Goal: Task Accomplishment & Management: Manage account settings

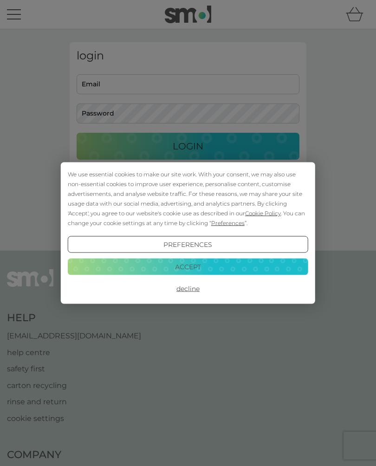
click at [181, 265] on button "Accept" at bounding box center [188, 266] width 240 height 17
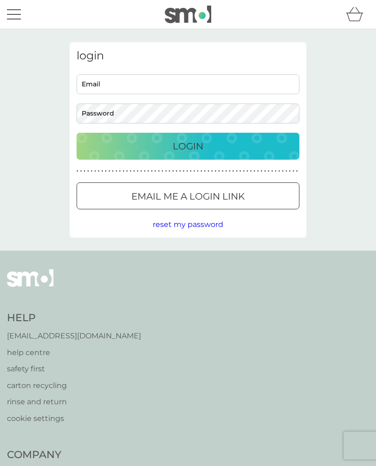
click at [108, 80] on input "Email" at bounding box center [188, 84] width 223 height 20
type input "[EMAIL_ADDRESS][DOMAIN_NAME]"
click at [188, 146] on button "Login" at bounding box center [188, 146] width 223 height 27
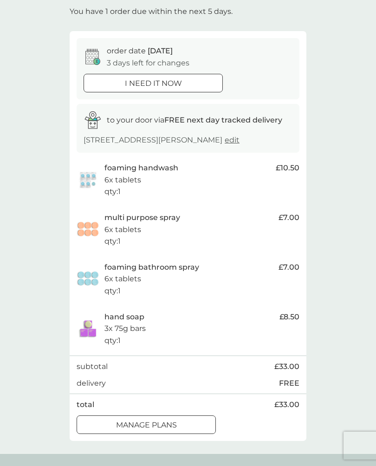
scroll to position [63, 0]
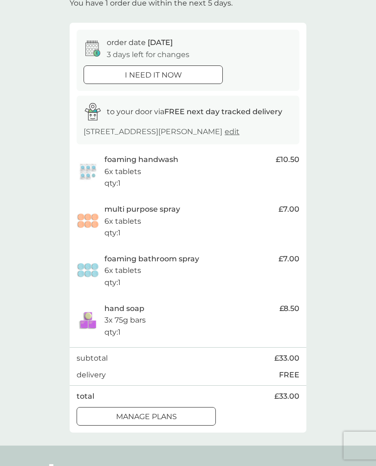
click at [155, 422] on div at bounding box center [146, 417] width 33 height 10
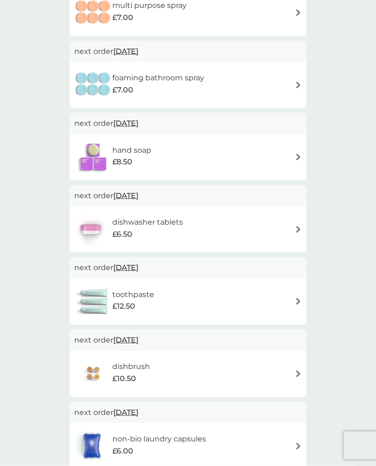
scroll to position [289, 0]
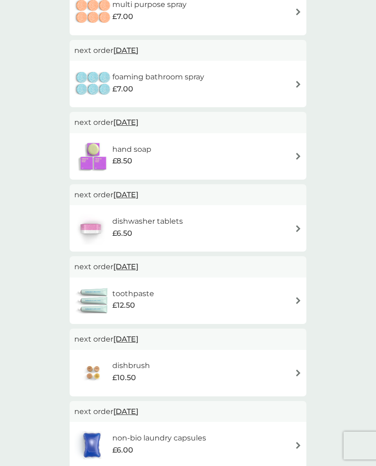
click at [289, 153] on div "hand soap £8.50" at bounding box center [187, 156] width 227 height 32
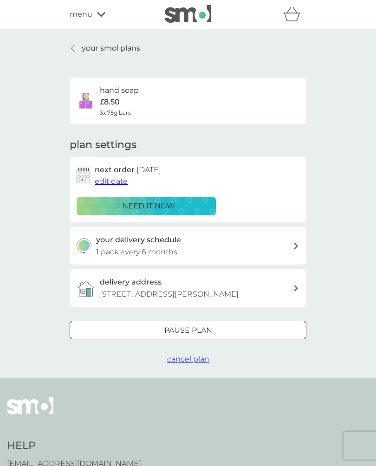
click at [117, 178] on span "edit date" at bounding box center [111, 181] width 33 height 9
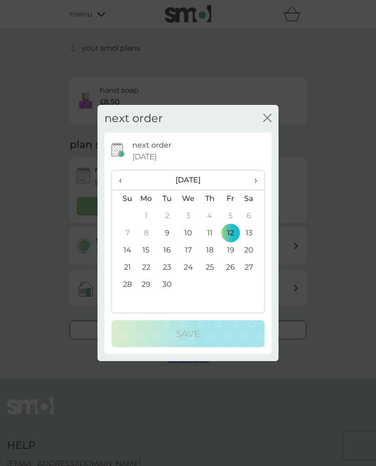
click at [215, 257] on td "18" at bounding box center [209, 250] width 21 height 17
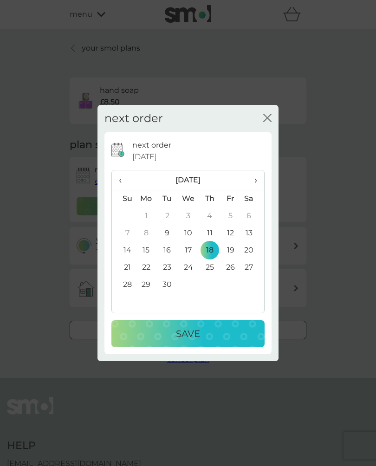
click at [190, 337] on p "Save" at bounding box center [188, 333] width 24 height 15
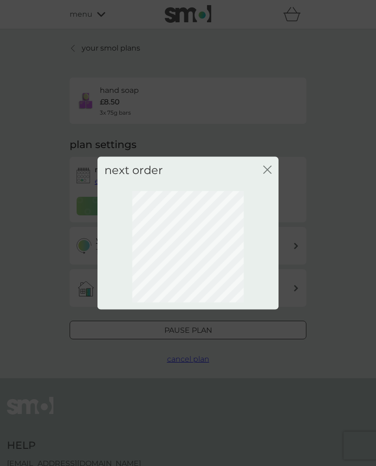
click at [266, 174] on icon "close" at bounding box center [267, 170] width 8 height 8
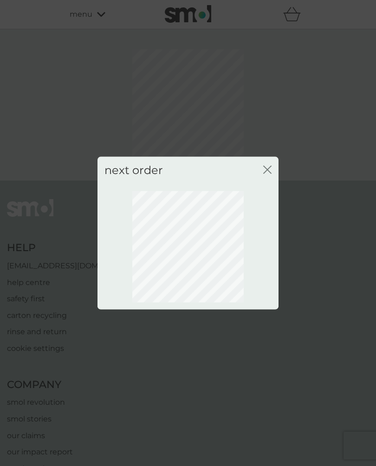
click at [270, 173] on div "close" at bounding box center [267, 170] width 8 height 13
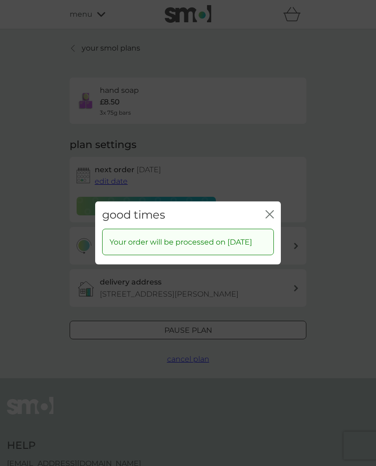
click at [273, 214] on icon "close" at bounding box center [270, 214] width 8 height 8
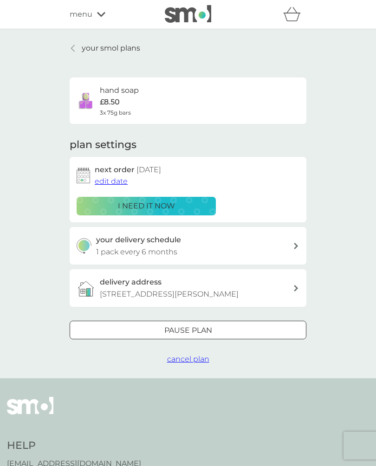
click at [72, 43] on link "your smol plans" at bounding box center [105, 48] width 71 height 12
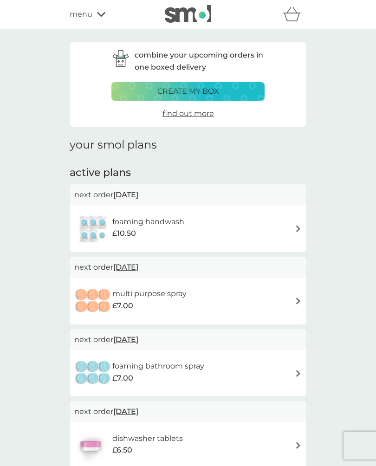
click at [290, 337] on p "next order 12 Sep 2025" at bounding box center [187, 340] width 227 height 12
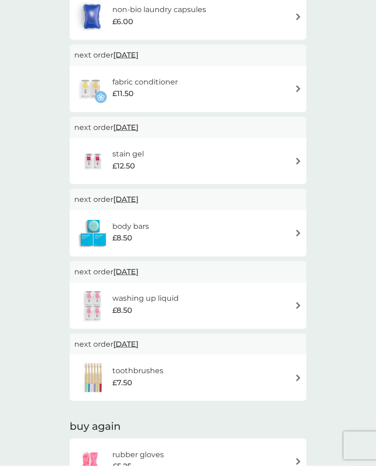
scroll to position [717, 0]
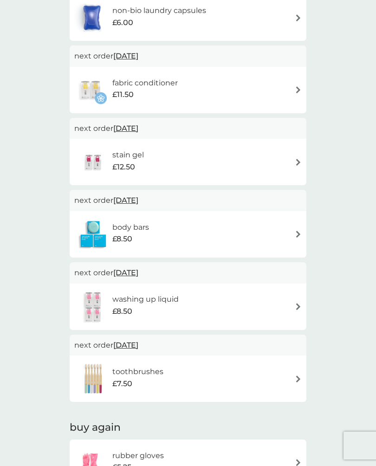
click at [299, 222] on div "body bars £8.50" at bounding box center [187, 234] width 227 height 32
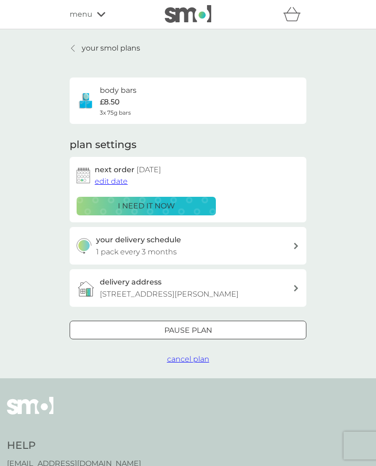
click at [72, 47] on icon at bounding box center [72, 48] width 3 height 6
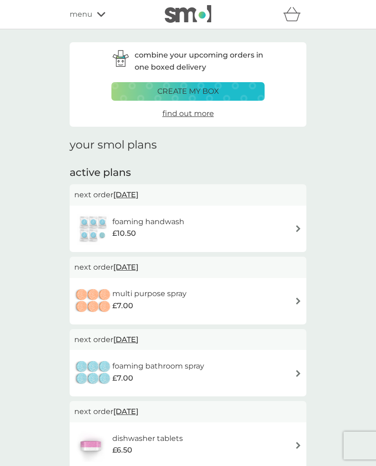
click at [301, 223] on div "foaming handwash £10.50" at bounding box center [187, 229] width 227 height 32
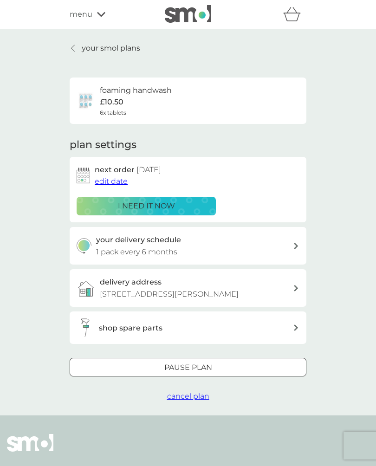
click at [110, 181] on span "edit date" at bounding box center [111, 181] width 33 height 9
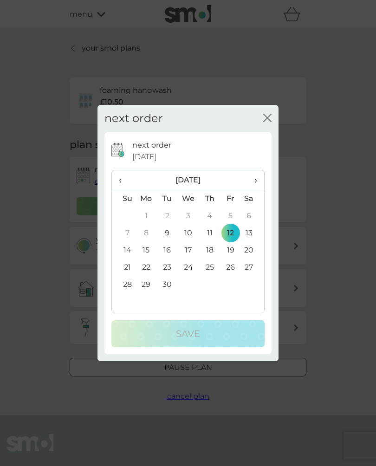
click at [259, 183] on th "›" at bounding box center [252, 180] width 23 height 20
click at [253, 186] on span "›" at bounding box center [252, 179] width 9 height 19
click at [228, 287] on td "28" at bounding box center [230, 284] width 21 height 17
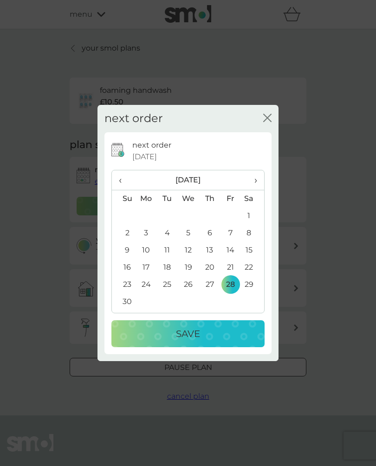
click at [189, 332] on button "Save" at bounding box center [187, 333] width 153 height 27
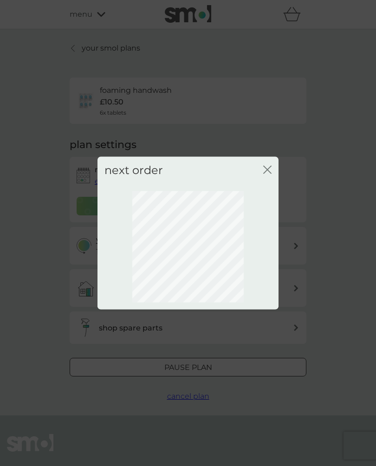
click at [270, 174] on icon "close" at bounding box center [267, 170] width 8 height 8
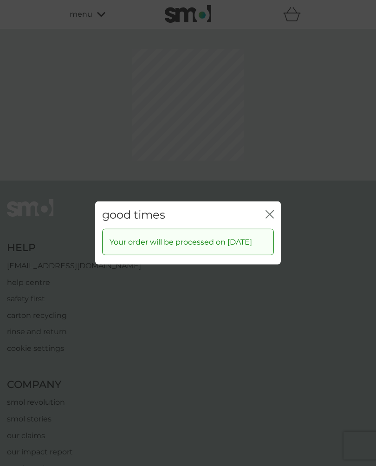
click at [270, 172] on div "good times close Your order will be processed on 28 Nov 2025" at bounding box center [188, 233] width 376 height 466
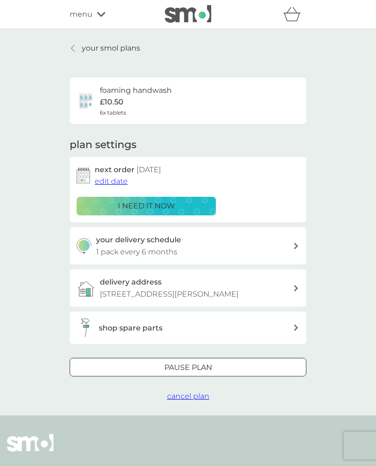
click at [74, 42] on link "your smol plans" at bounding box center [105, 48] width 71 height 12
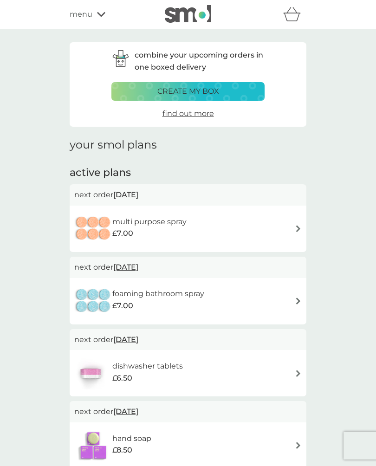
click at [298, 225] on img at bounding box center [298, 228] width 7 height 7
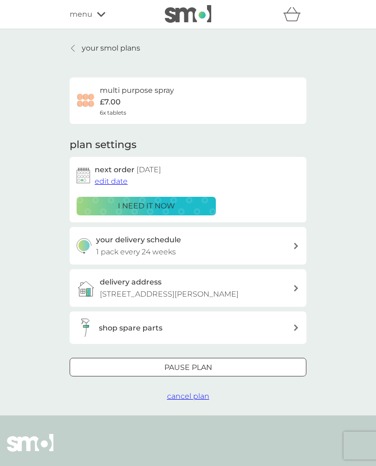
click at [110, 180] on span "edit date" at bounding box center [111, 181] width 33 height 9
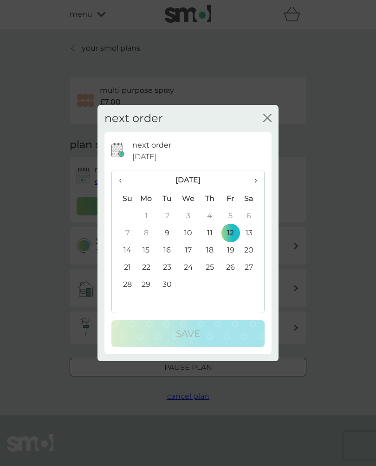
click at [258, 182] on th "›" at bounding box center [252, 180] width 23 height 20
click at [259, 184] on th "›" at bounding box center [252, 180] width 23 height 20
click at [229, 291] on td "28" at bounding box center [230, 284] width 21 height 17
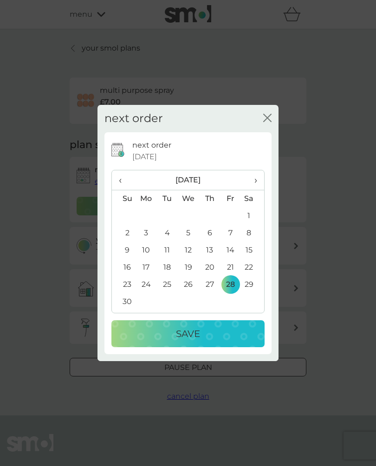
click at [193, 333] on button "Save" at bounding box center [187, 333] width 153 height 27
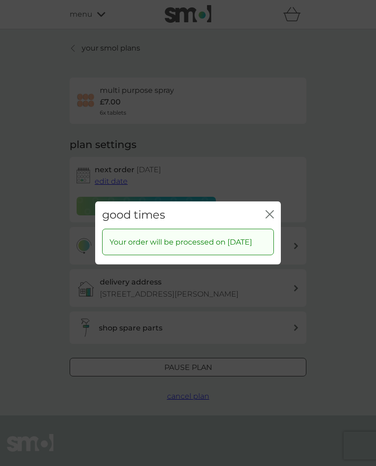
click at [263, 209] on div "good times close" at bounding box center [188, 214] width 186 height 27
click at [272, 213] on icon "close" at bounding box center [270, 214] width 8 height 8
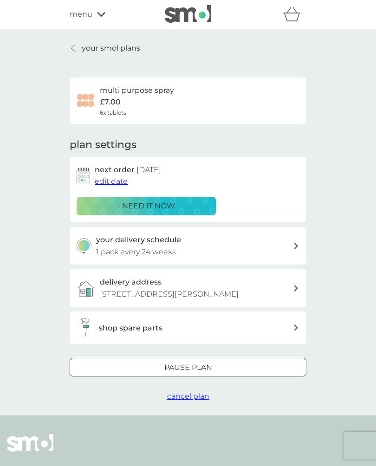
click at [77, 51] on div at bounding box center [73, 48] width 6 height 7
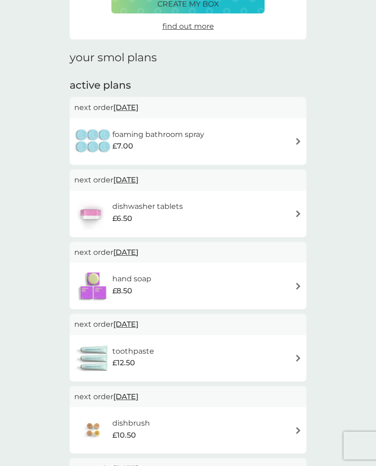
scroll to position [88, 0]
click at [296, 133] on div "foaming bathroom spray £7.00" at bounding box center [187, 141] width 227 height 32
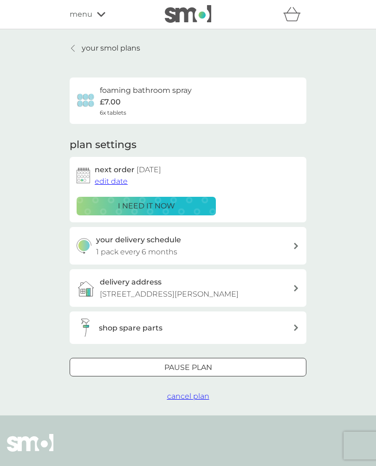
click at [108, 175] on button "edit date" at bounding box center [111, 181] width 33 height 12
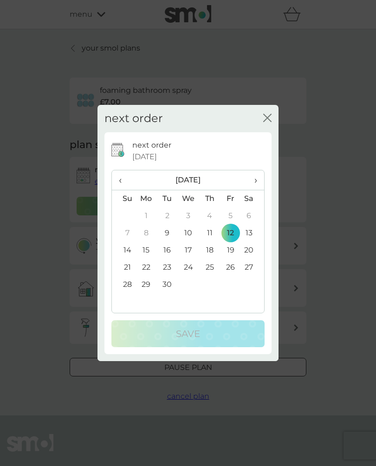
click at [254, 186] on span "›" at bounding box center [252, 179] width 9 height 19
click at [259, 190] on th "›" at bounding box center [252, 180] width 23 height 20
click at [233, 293] on td "28" at bounding box center [230, 284] width 21 height 17
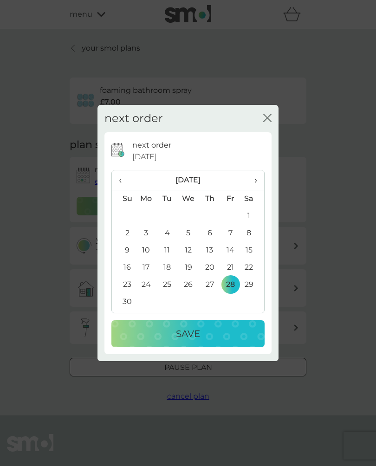
click at [189, 338] on p "Save" at bounding box center [188, 333] width 24 height 15
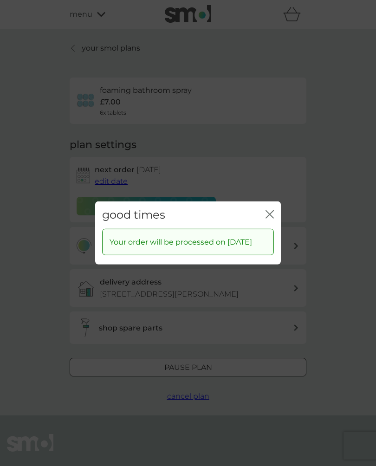
click at [272, 213] on icon "close" at bounding box center [270, 214] width 8 height 8
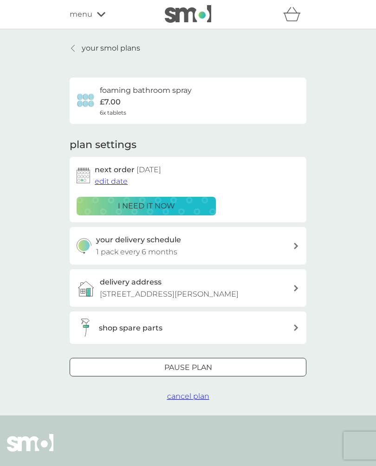
click at [71, 47] on div at bounding box center [73, 48] width 6 height 7
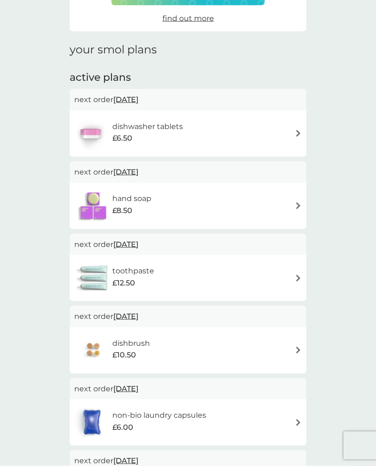
scroll to position [92, 0]
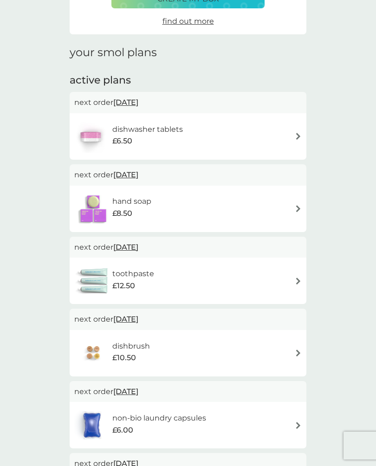
click at [298, 278] on img at bounding box center [298, 281] width 7 height 7
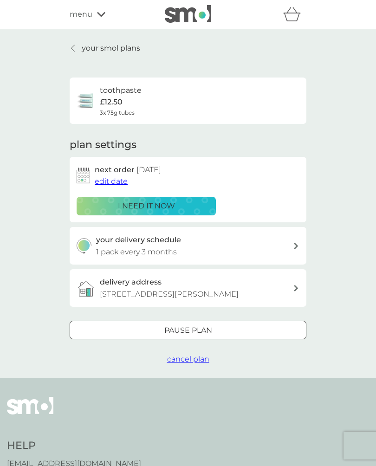
click at [108, 177] on span "edit date" at bounding box center [111, 181] width 33 height 9
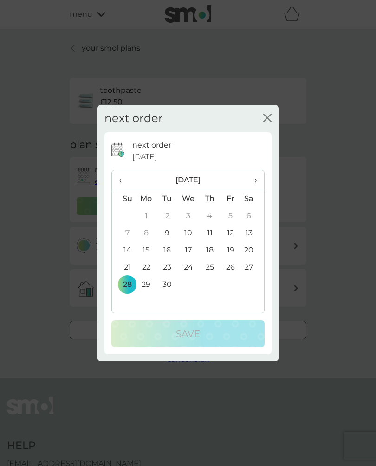
click at [254, 175] on span "›" at bounding box center [252, 179] width 9 height 19
click at [261, 175] on th "›" at bounding box center [252, 180] width 23 height 20
click at [233, 282] on td "28" at bounding box center [230, 284] width 21 height 17
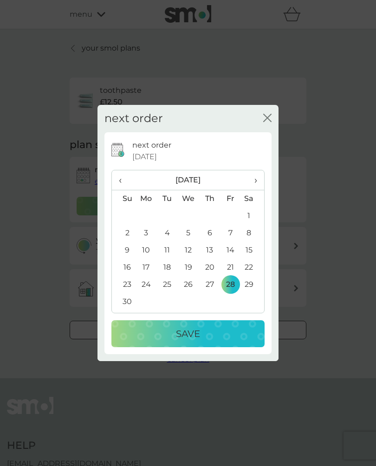
click at [186, 331] on p "Save" at bounding box center [188, 333] width 24 height 15
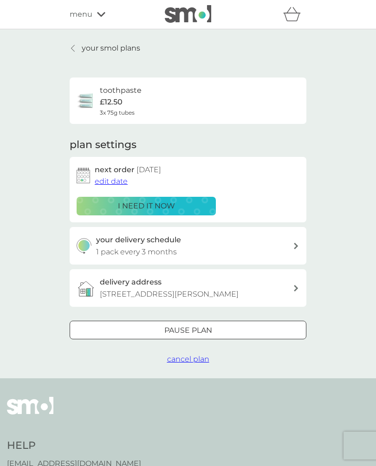
click at [78, 42] on link "your smol plans" at bounding box center [105, 48] width 71 height 12
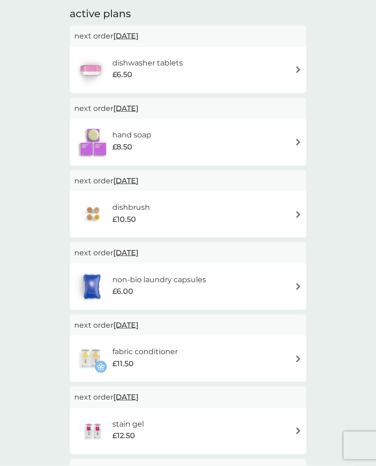
scroll to position [160, 0]
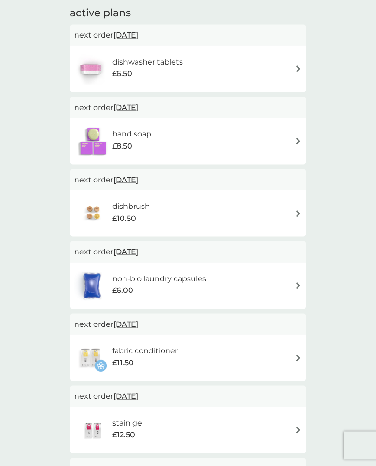
click at [296, 210] on img at bounding box center [298, 213] width 7 height 7
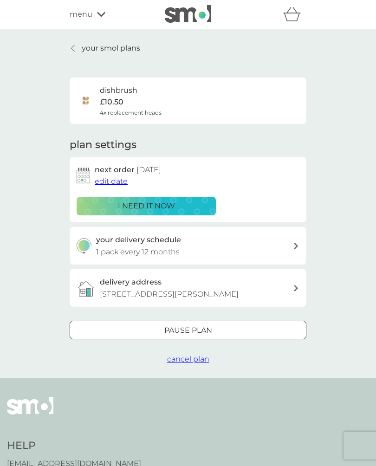
click at [108, 175] on button "edit date" at bounding box center [111, 181] width 33 height 12
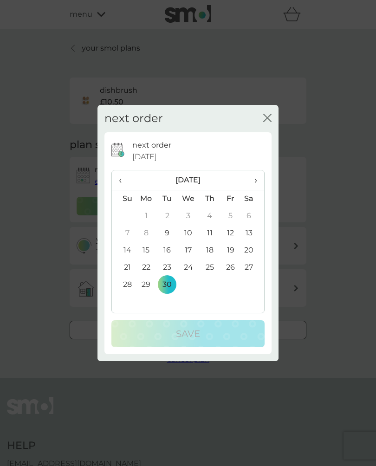
click at [253, 181] on span "›" at bounding box center [252, 179] width 9 height 19
click at [254, 183] on span "›" at bounding box center [252, 179] width 9 height 19
click at [229, 291] on td "28" at bounding box center [230, 284] width 21 height 17
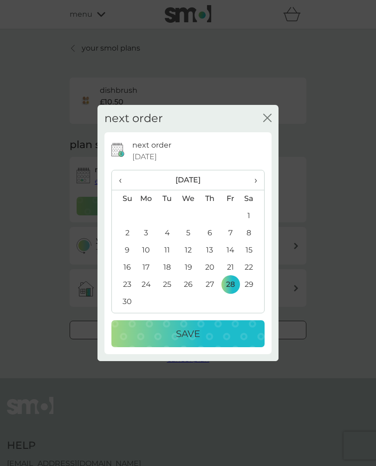
click at [171, 341] on div "Save" at bounding box center [188, 333] width 135 height 15
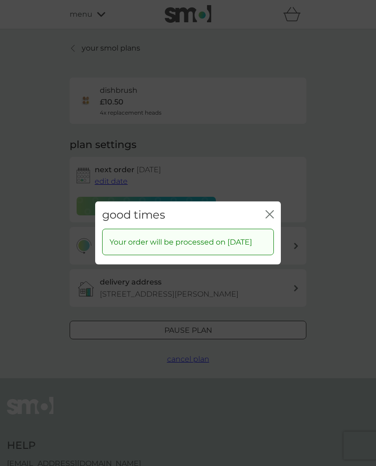
click at [272, 210] on div "good times close" at bounding box center [188, 214] width 186 height 27
click at [266, 215] on icon "close" at bounding box center [270, 214] width 8 height 8
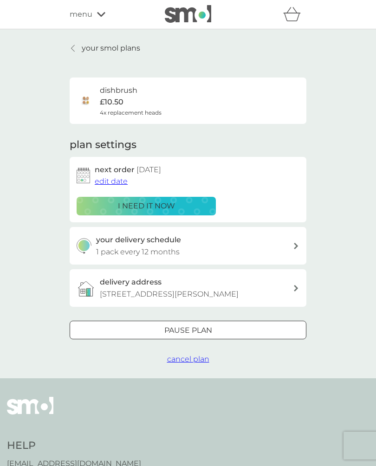
click at [75, 46] on div at bounding box center [73, 48] width 6 height 7
